Goal: Task Accomplishment & Management: Manage account settings

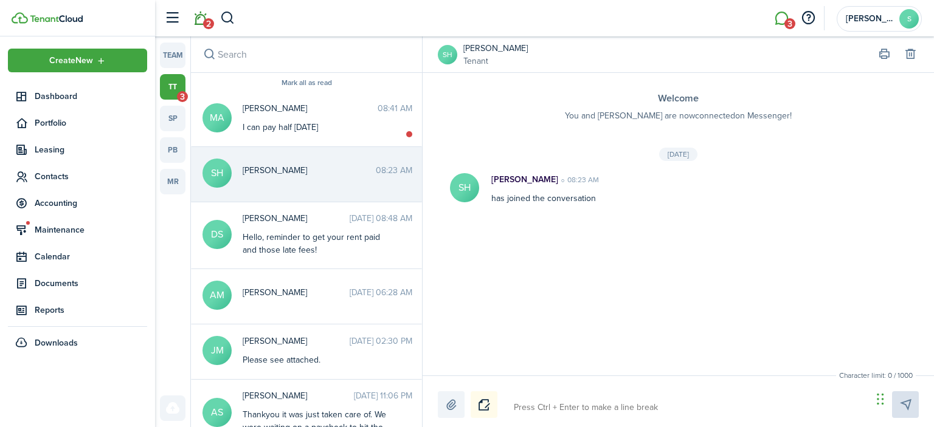
click at [192, 13] on link "2" at bounding box center [199, 18] width 23 height 31
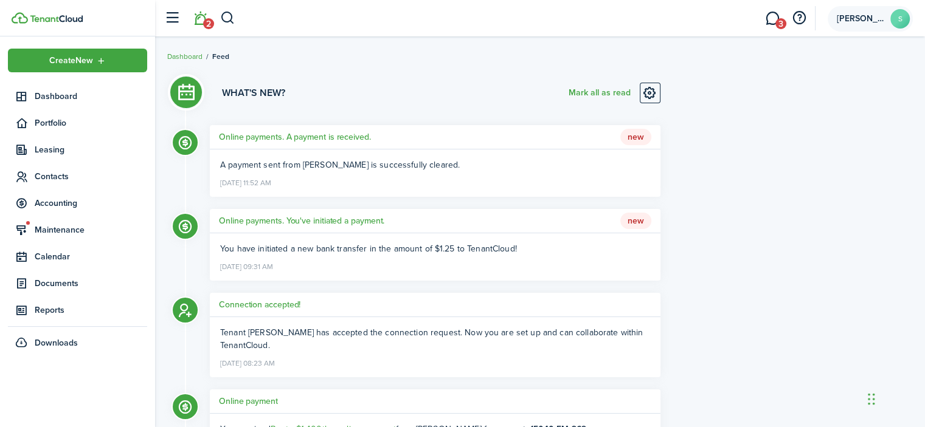
click at [874, 18] on span "[PERSON_NAME]" at bounding box center [860, 19] width 49 height 9
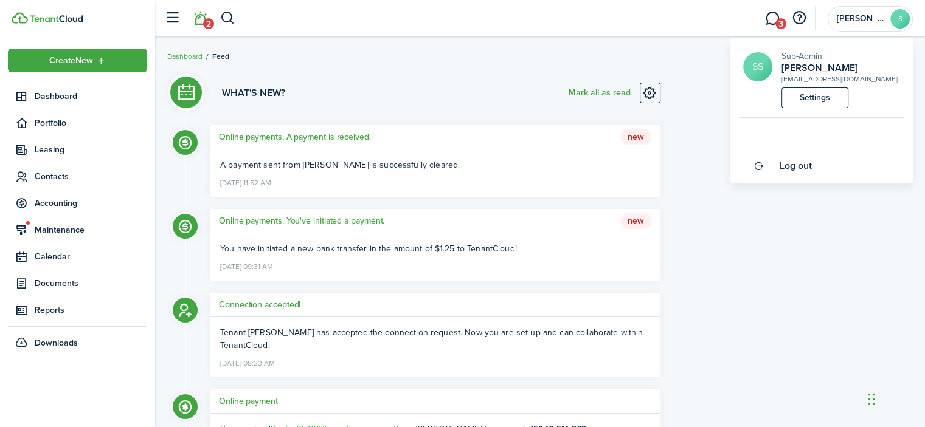
drag, startPoint x: 447, startPoint y: 27, endPoint x: 402, endPoint y: 29, distance: 45.0
click at [446, 27] on header-wrapper "2 3 [PERSON_NAME]" at bounding box center [535, 18] width 754 height 36
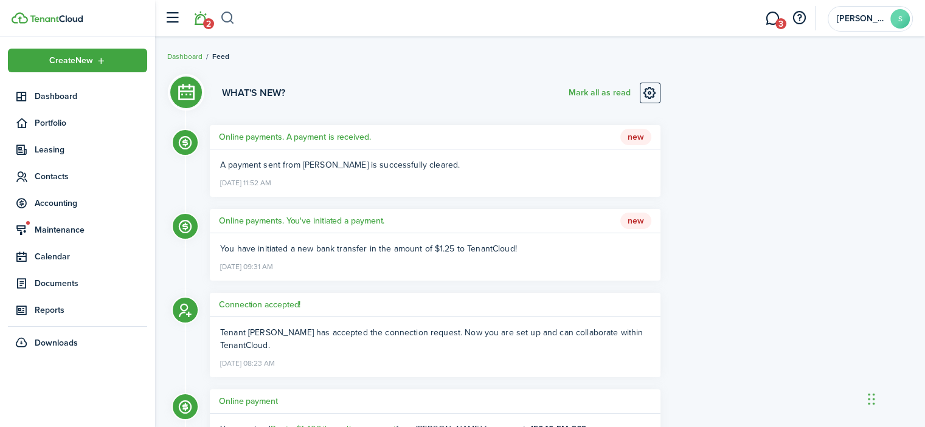
click at [230, 18] on button "button" at bounding box center [227, 18] width 15 height 21
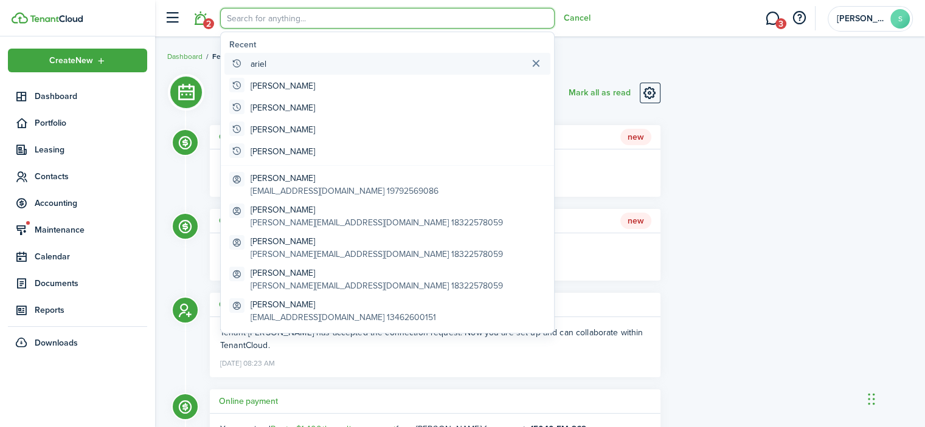
click at [313, 72] on global-search-item "ariel" at bounding box center [387, 64] width 326 height 22
type input "ariel"
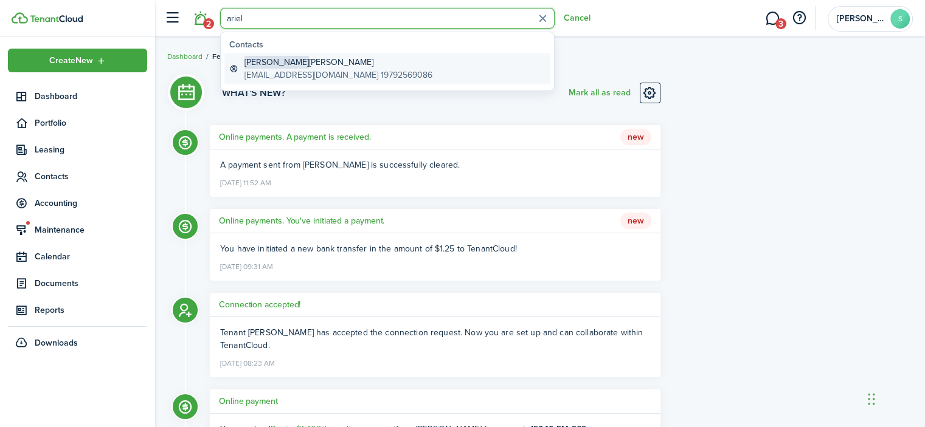
click at [319, 70] on global-search-item-description "[EMAIL_ADDRESS][DOMAIN_NAME] 19792569086" at bounding box center [338, 75] width 188 height 13
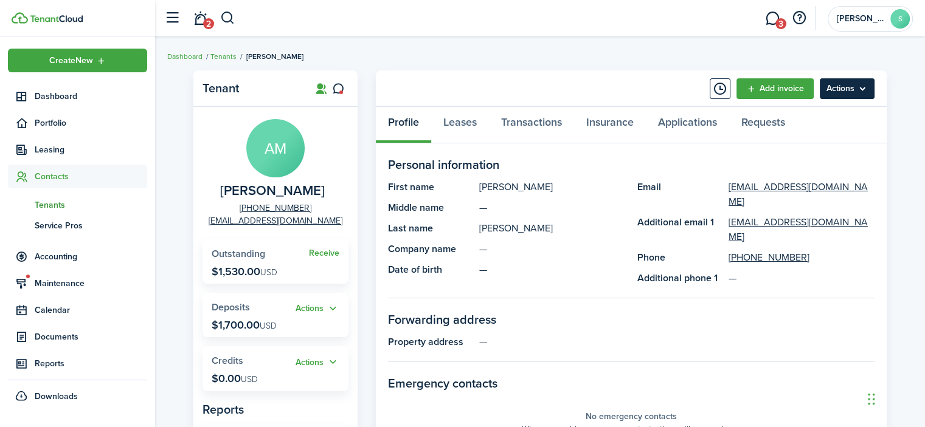
click at [856, 90] on menu-btn "Actions" at bounding box center [846, 88] width 55 height 21
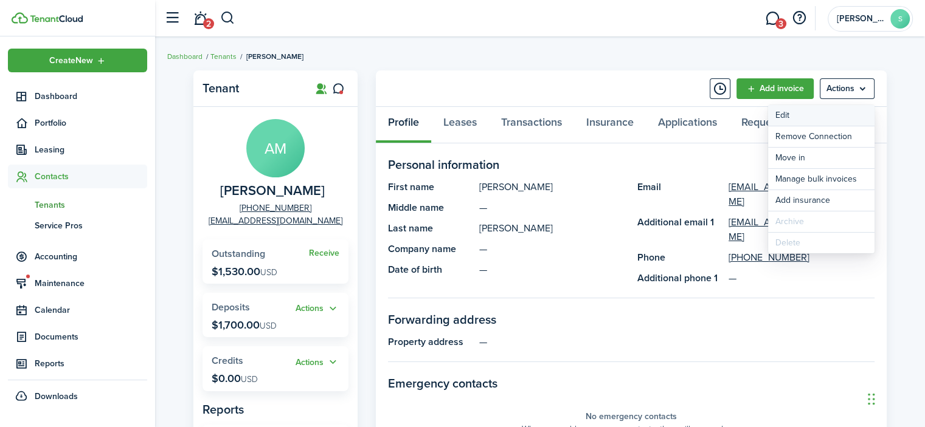
click at [819, 111] on link "Edit" at bounding box center [821, 115] width 106 height 21
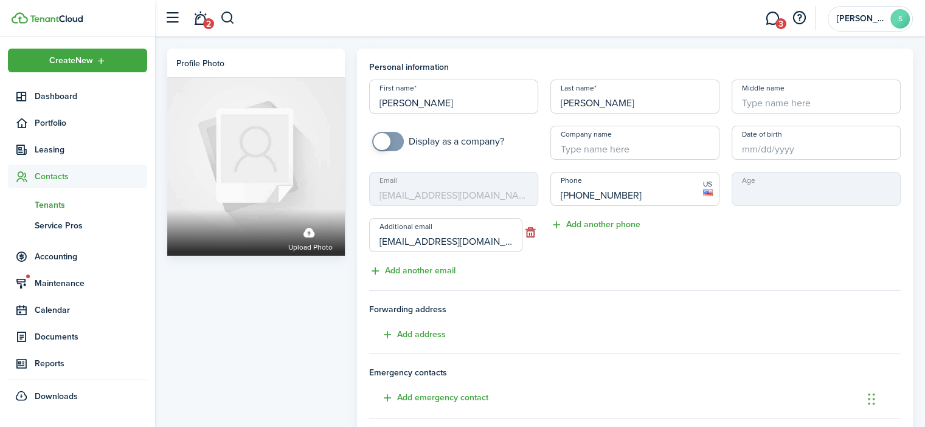
drag, startPoint x: 658, startPoint y: 200, endPoint x: 529, endPoint y: 194, distance: 128.4
click at [529, 194] on div "First name [PERSON_NAME] Last name [PERSON_NAME] Middle name Display as a compa…" at bounding box center [635, 179] width 544 height 199
click at [716, 266] on div "Phone [PHONE_NUMBER] Phone is invalid or requires a country code Add another ph…" at bounding box center [634, 225] width 181 height 106
click at [564, 191] on input "[PHONE_NUMBER]" at bounding box center [634, 189] width 169 height 34
type input "[PHONE_NUMBER]"
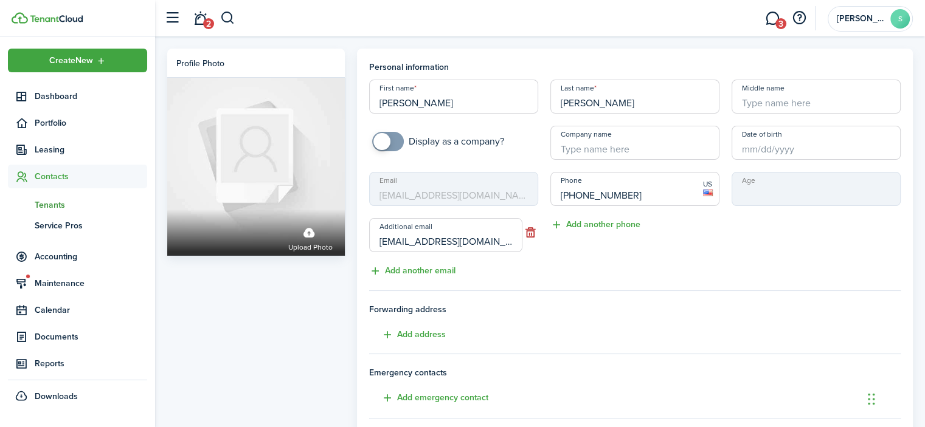
click at [723, 272] on div "Phone [PHONE_NUMBER] US Add another phone" at bounding box center [634, 225] width 181 height 106
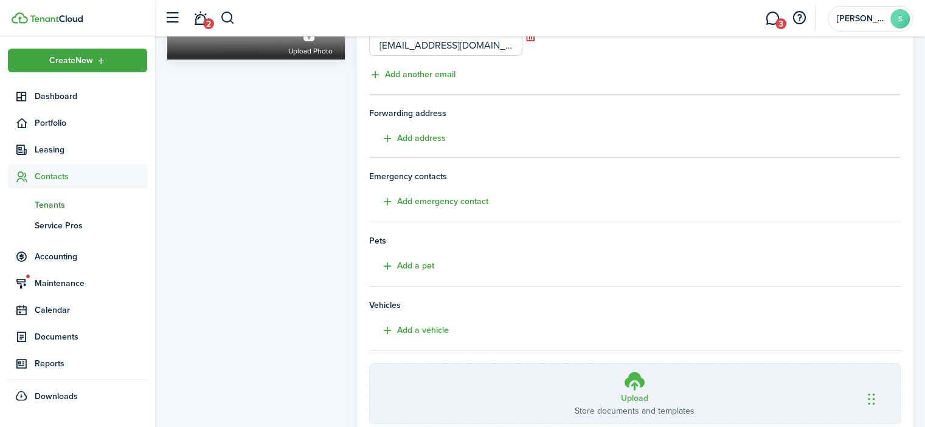
scroll to position [282, 0]
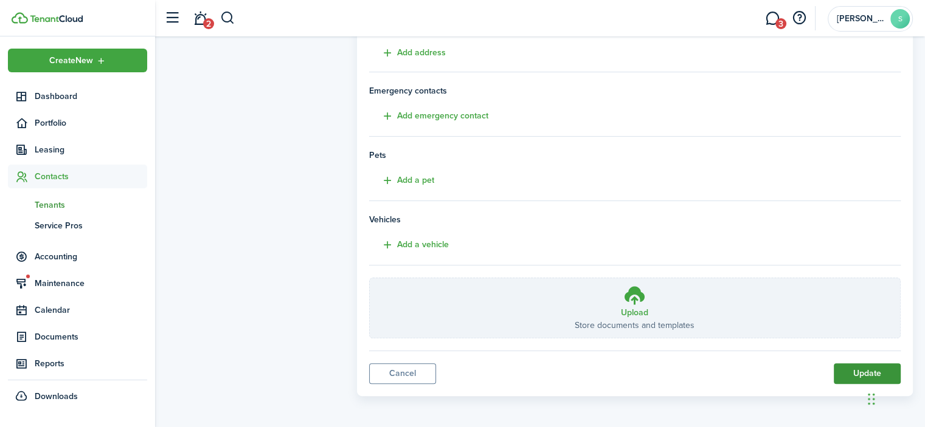
click at [856, 373] on button "Update" at bounding box center [866, 374] width 67 height 21
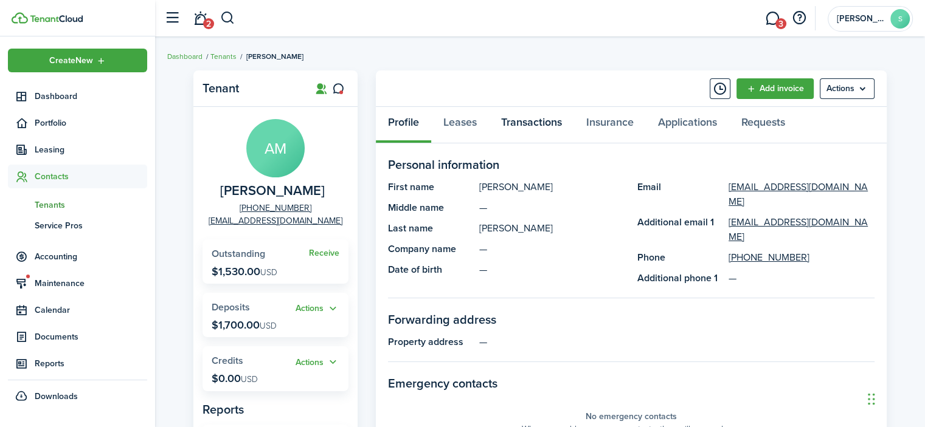
click at [528, 125] on link "Transactions" at bounding box center [531, 125] width 85 height 36
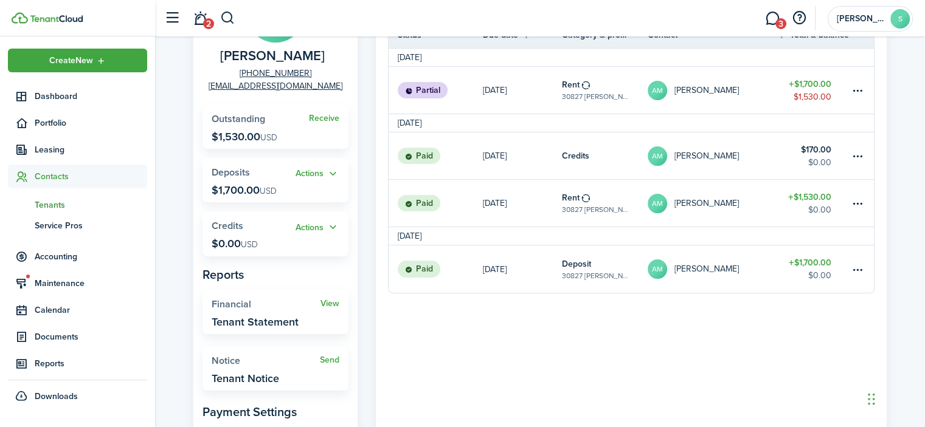
scroll to position [122, 0]
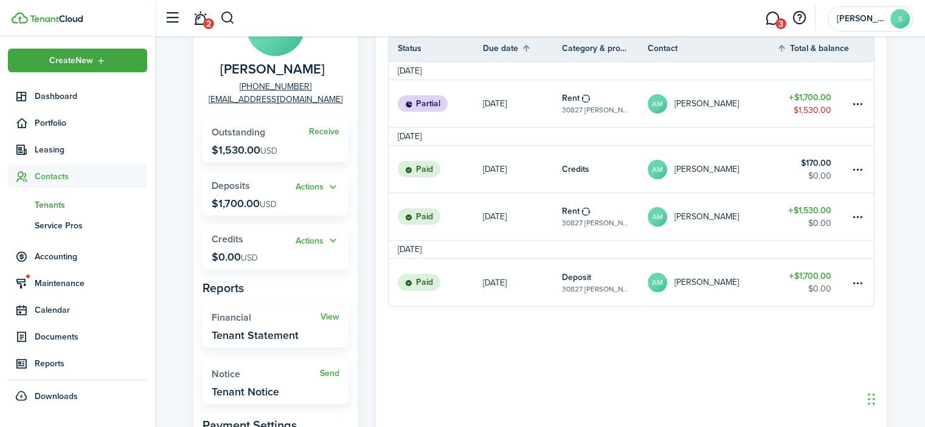
click at [894, 114] on div "Tenant AM [PERSON_NAME] [PHONE_NUMBER] [EMAIL_ADDRESS][DOMAIN_NAME] Receive Out…" at bounding box center [540, 264] width 770 height 643
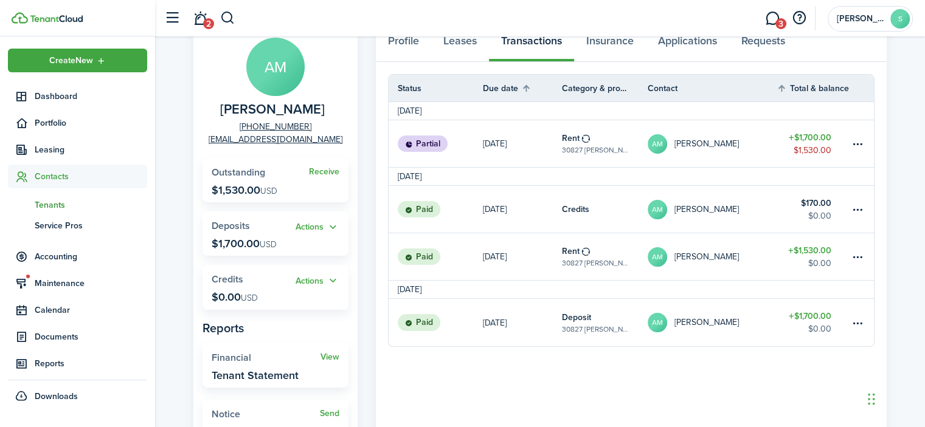
scroll to position [0, 0]
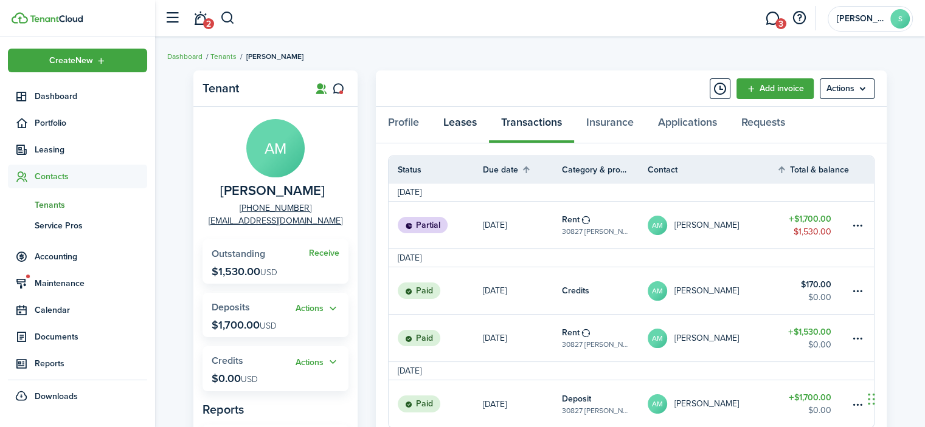
click at [455, 129] on link "Leases" at bounding box center [460, 125] width 58 height 36
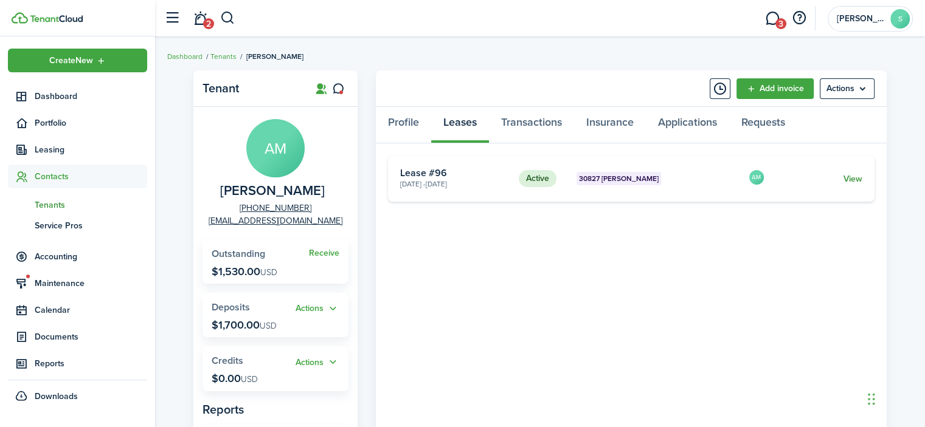
click at [856, 182] on link "View" at bounding box center [852, 179] width 19 height 13
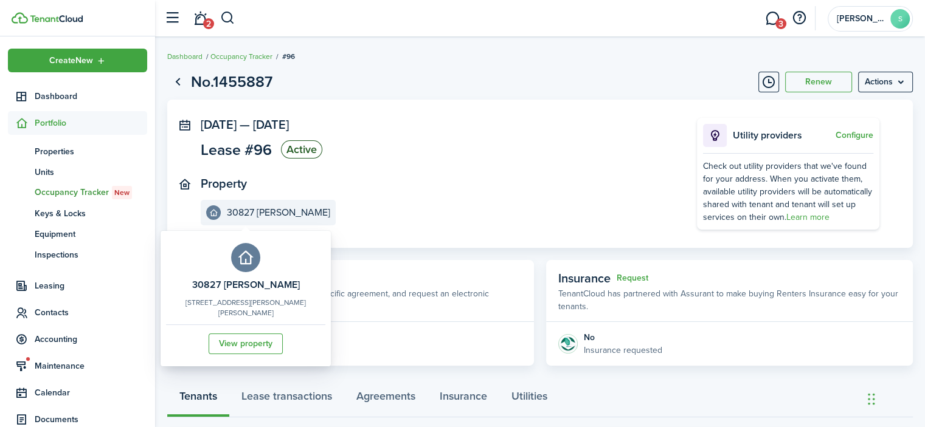
click at [242, 213] on e-details-info-title "30827 [PERSON_NAME]" at bounding box center [278, 212] width 103 height 11
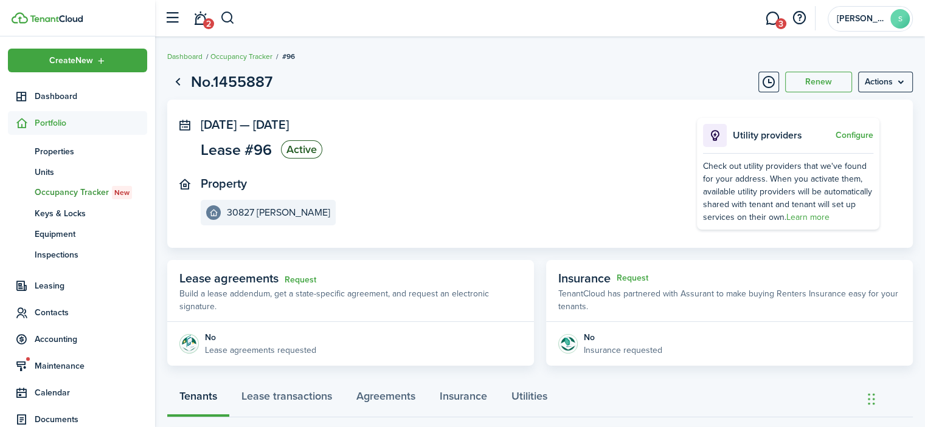
click at [189, 83] on page-view-header "No.1455887 Renew Actions" at bounding box center [539, 82] width 745 height 23
click at [177, 83] on link "Go back" at bounding box center [177, 82] width 21 height 21
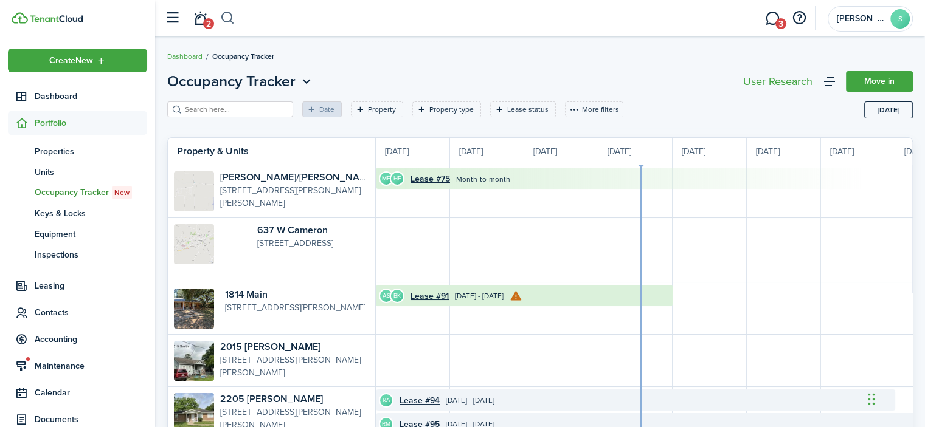
scroll to position [0, 222]
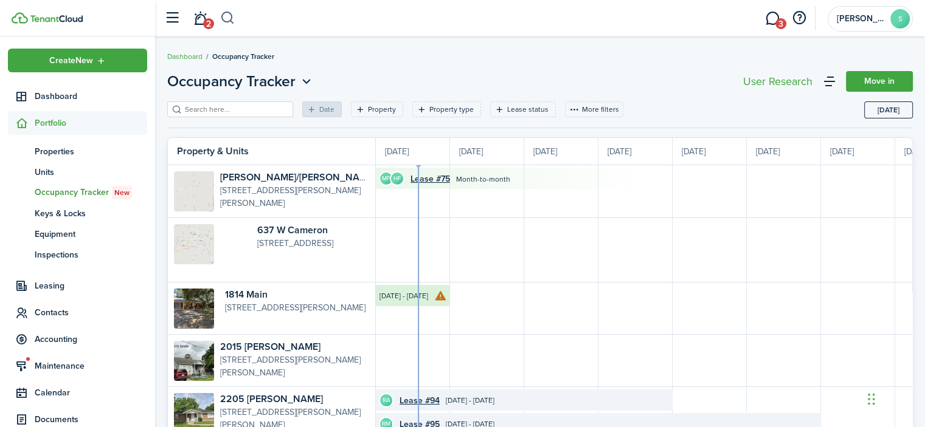
click at [229, 20] on button "button" at bounding box center [227, 18] width 15 height 21
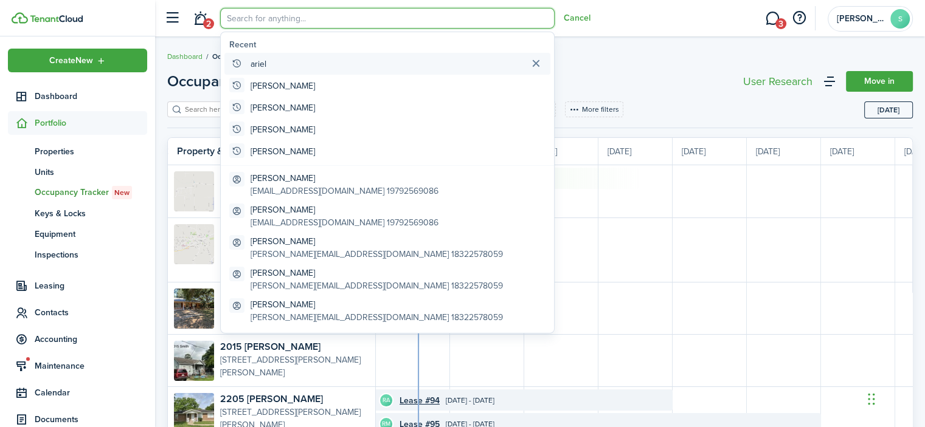
click at [298, 60] on global-search-item "ariel" at bounding box center [387, 64] width 326 height 22
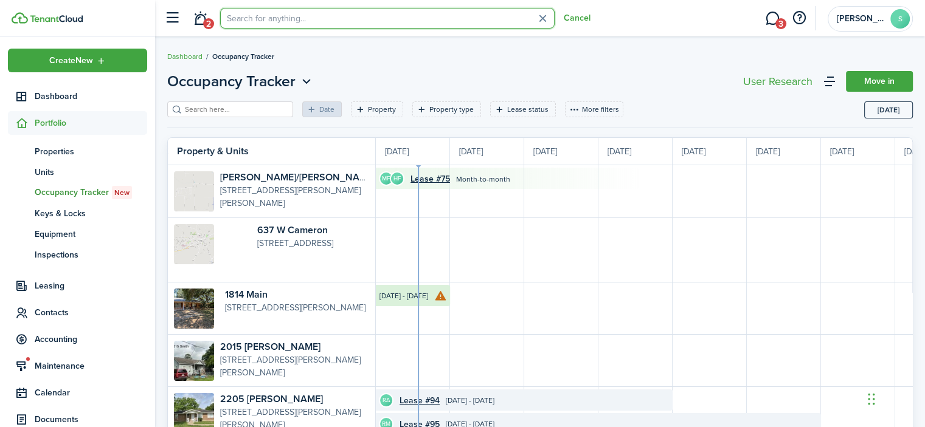
type input "ariel"
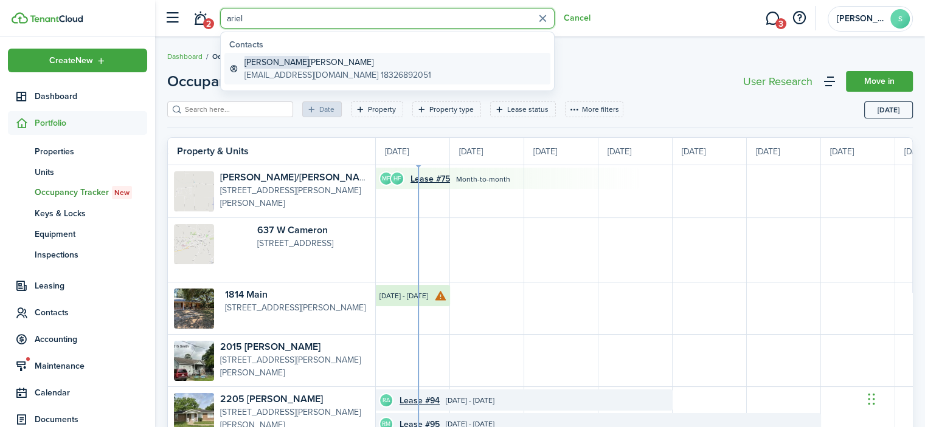
click at [323, 67] on global-search-item-title "[PERSON_NAME]" at bounding box center [337, 62] width 187 height 13
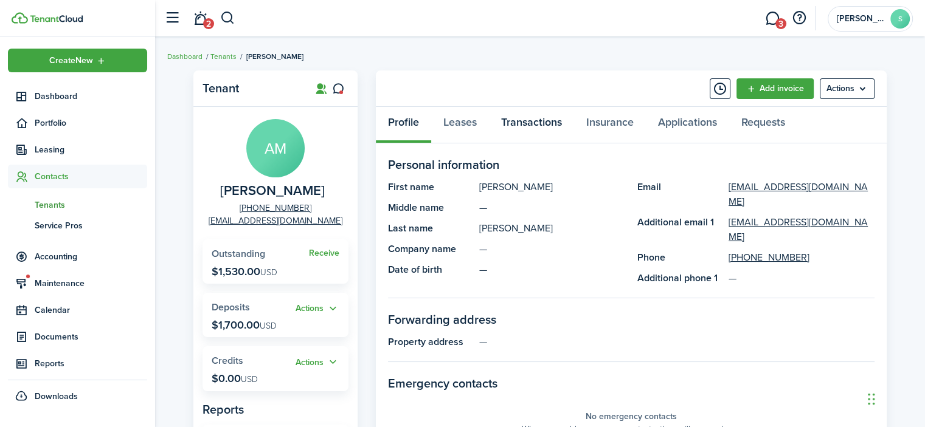
click at [521, 122] on link "Transactions" at bounding box center [531, 125] width 85 height 36
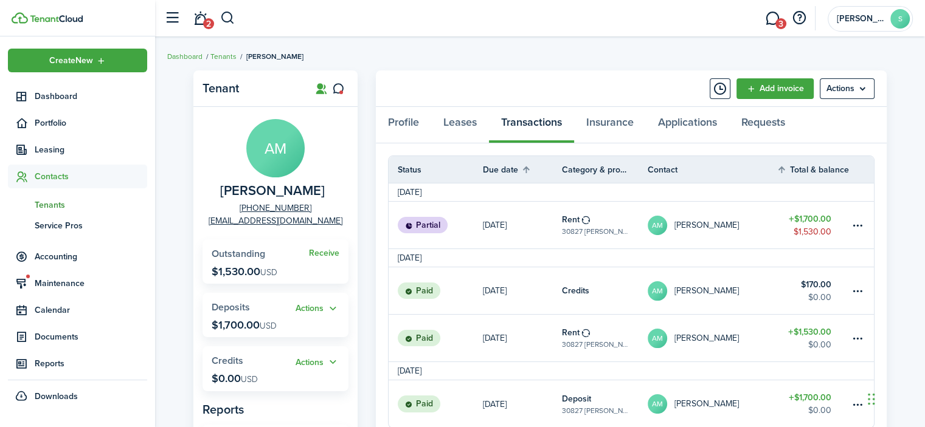
click at [480, 92] on panel-main-header "Add invoice Actions" at bounding box center [631, 89] width 511 height 36
click at [472, 122] on link "Leases" at bounding box center [460, 125] width 58 height 36
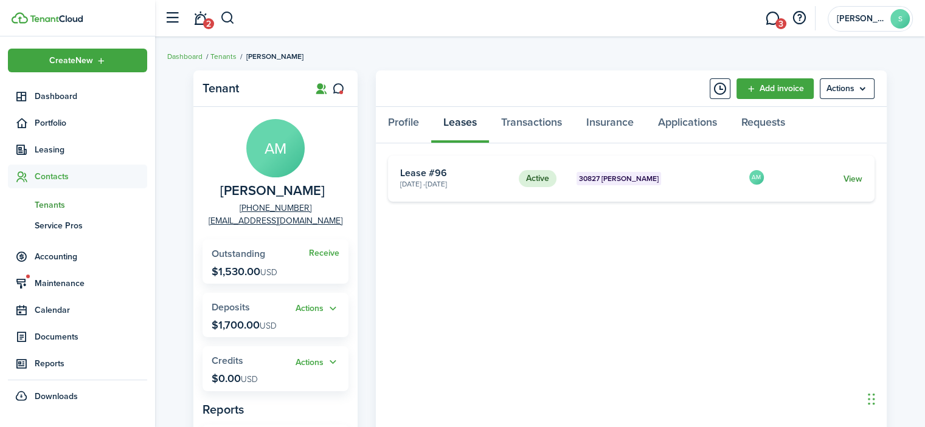
click at [851, 179] on link "View" at bounding box center [852, 179] width 19 height 13
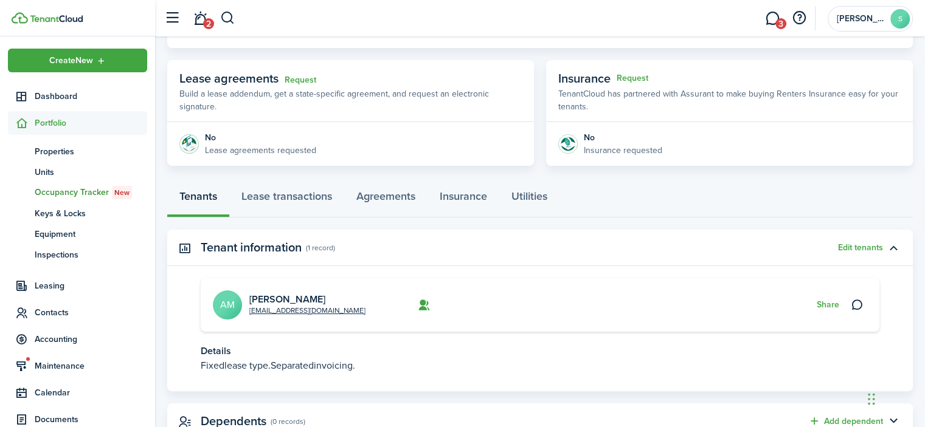
scroll to position [246, 0]
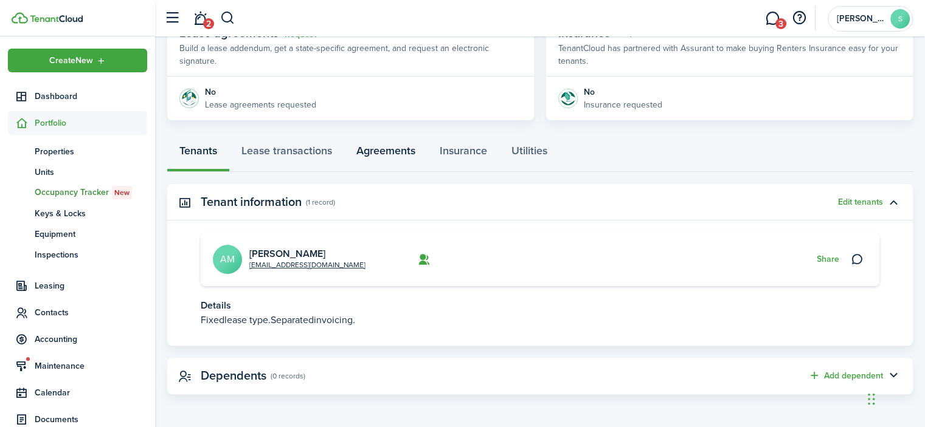
click at [362, 157] on link "Agreements" at bounding box center [385, 154] width 83 height 36
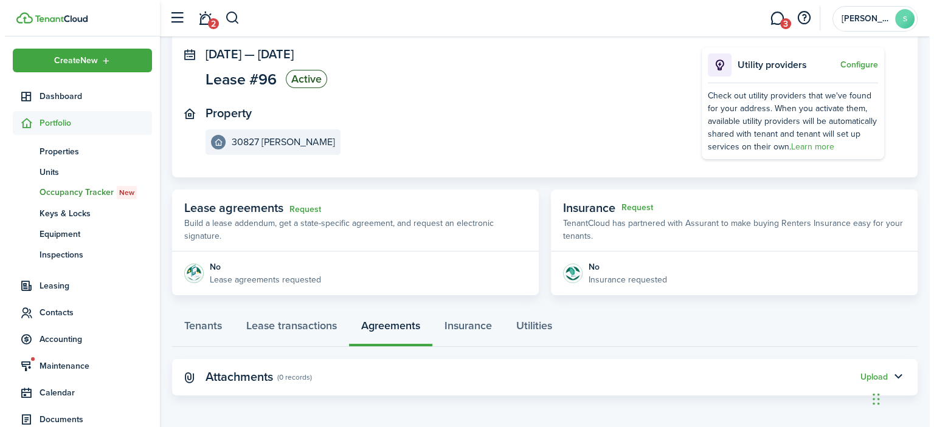
scroll to position [72, 0]
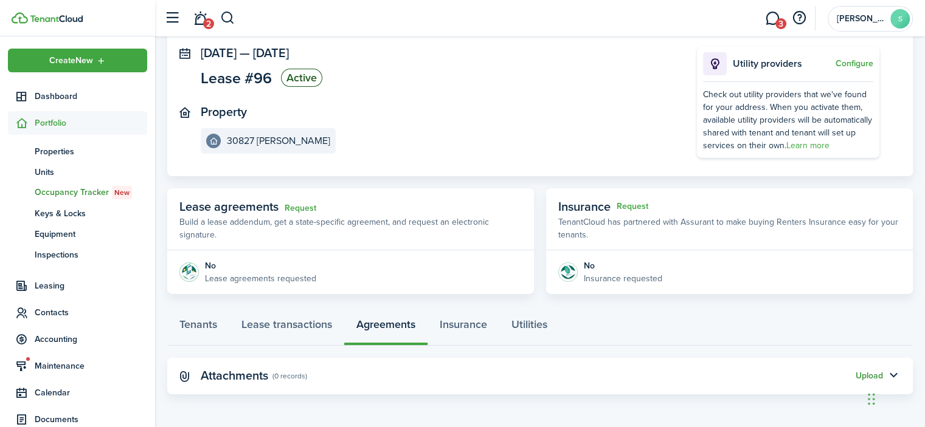
click at [861, 373] on button "Upload" at bounding box center [868, 376] width 27 height 10
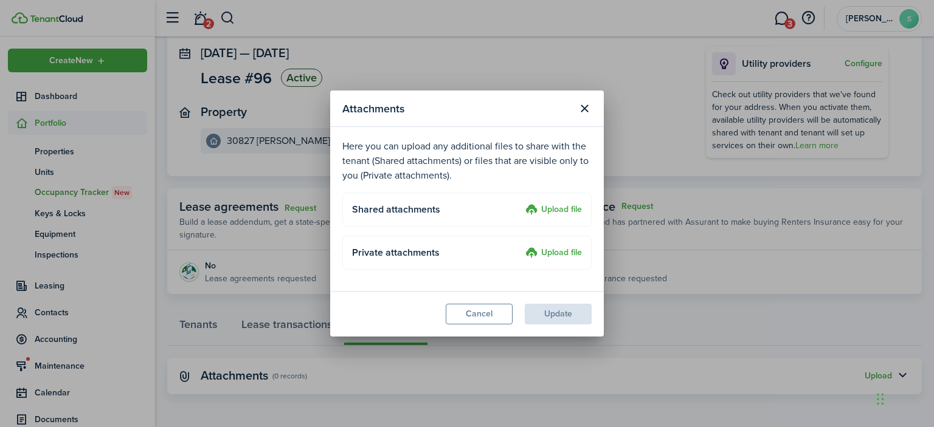
click at [564, 207] on label "Upload file" at bounding box center [553, 210] width 57 height 15
click at [521, 203] on input "Upload file" at bounding box center [521, 203] width 0 height 0
click at [558, 213] on label "Upload file" at bounding box center [553, 210] width 57 height 15
click at [521, 203] on input "Upload file" at bounding box center [521, 203] width 0 height 0
